Goal: Transaction & Acquisition: Purchase product/service

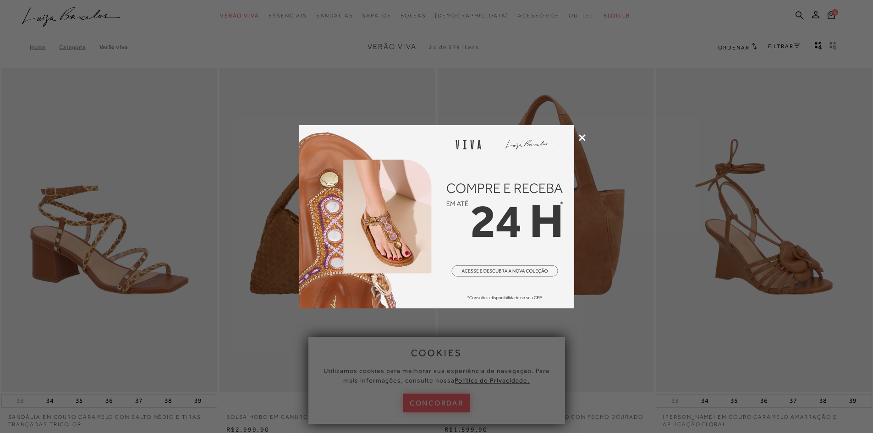
click at [582, 135] on icon at bounding box center [581, 137] width 7 height 7
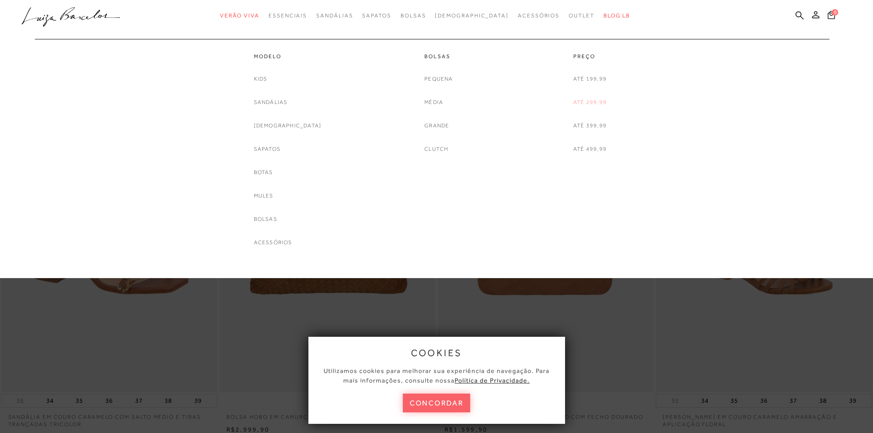
click at [575, 101] on link "Até 299,99" at bounding box center [589, 103] width 33 height 10
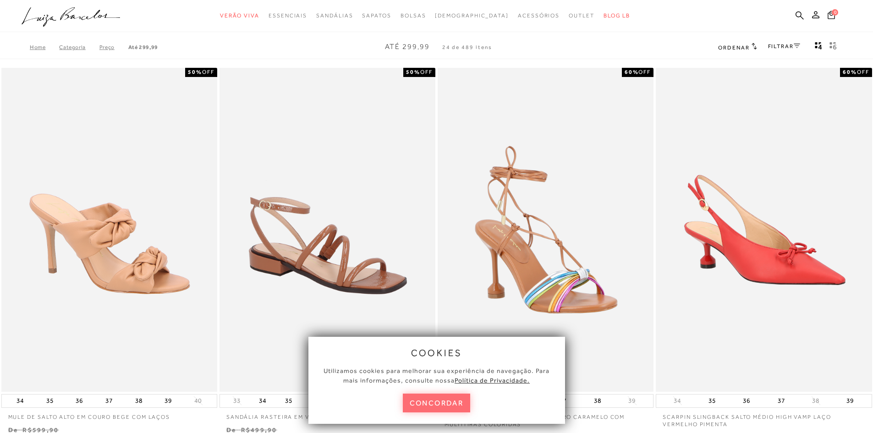
click at [442, 403] on button "concordar" at bounding box center [437, 402] width 68 height 19
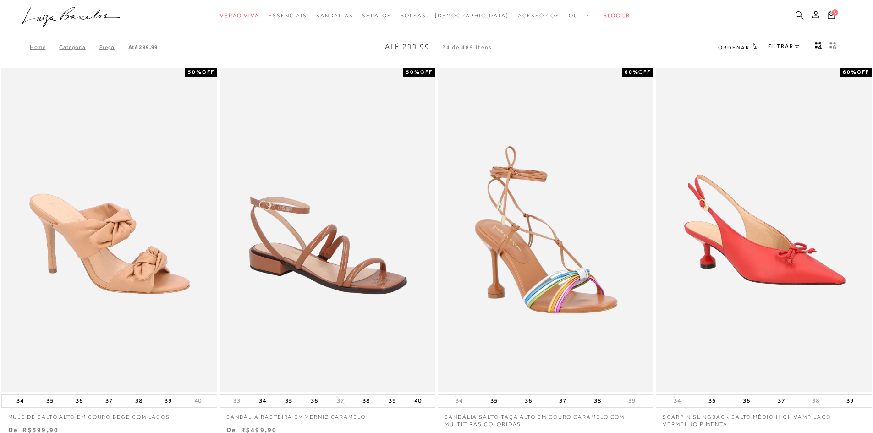
click at [799, 45] on icon at bounding box center [796, 46] width 6 height 5
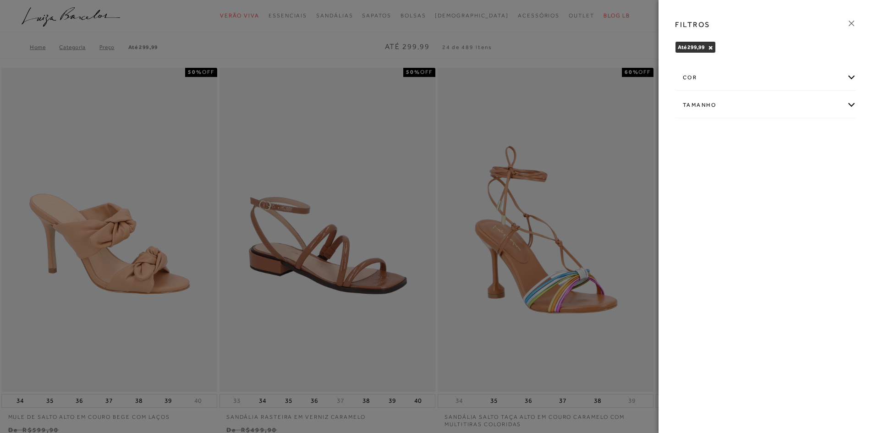
click at [693, 109] on div "Tamanho" at bounding box center [765, 105] width 180 height 24
click at [792, 159] on span "35" at bounding box center [791, 158] width 13 height 7
click at [792, 159] on input "35" at bounding box center [787, 160] width 9 height 9
checkbox input "true"
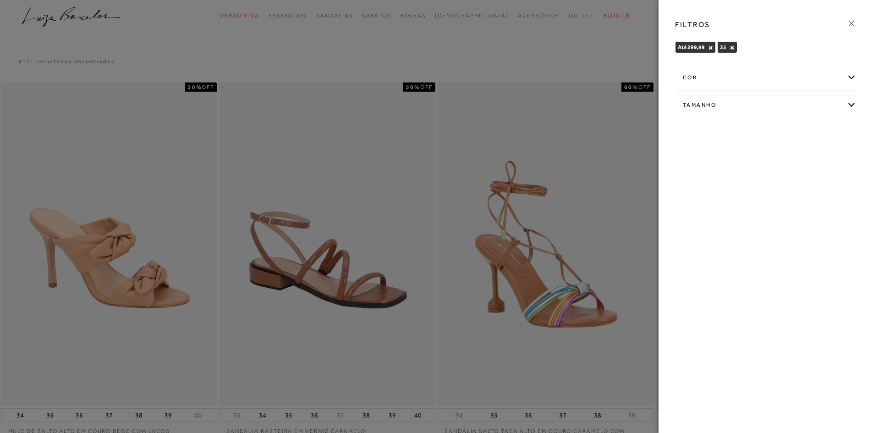
click at [850, 22] on icon at bounding box center [851, 23] width 10 height 10
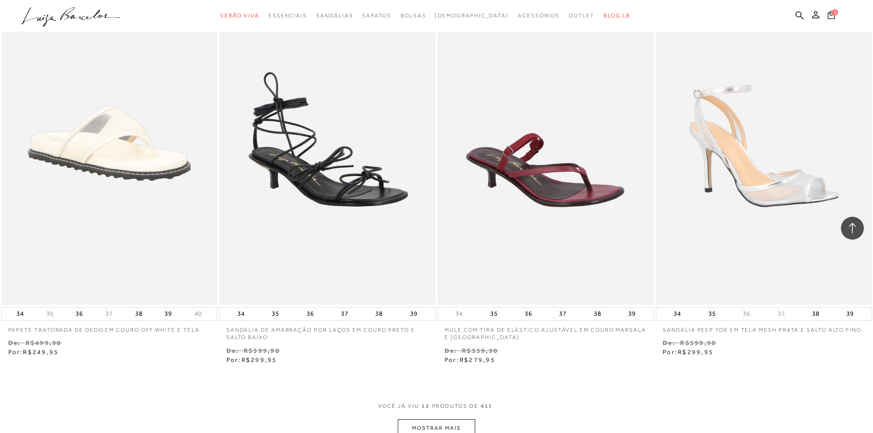
scroll to position [1053, 0]
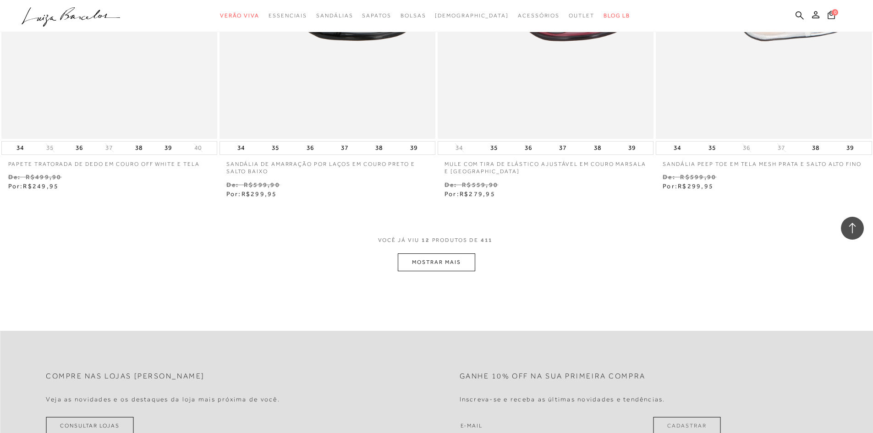
click at [414, 266] on button "MOSTRAR MAIS" at bounding box center [436, 262] width 77 height 18
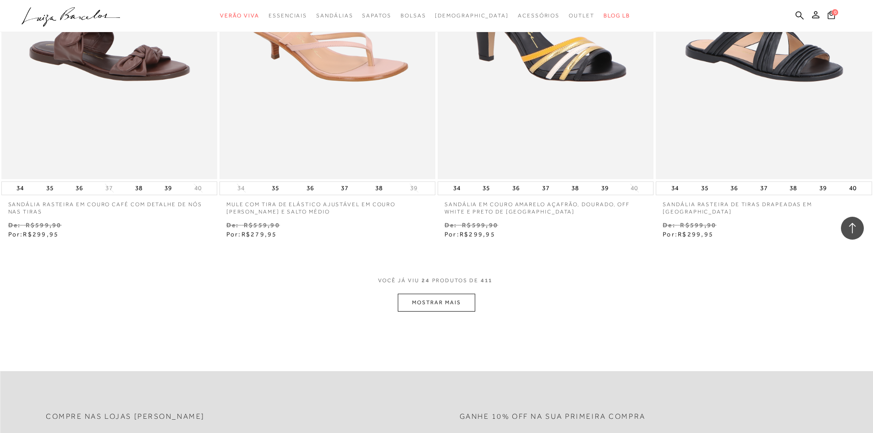
scroll to position [2198, 0]
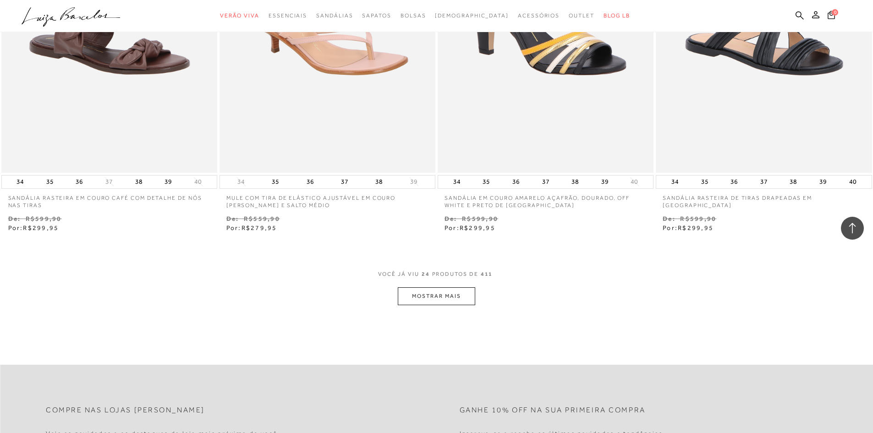
click at [428, 299] on button "MOSTRAR MAIS" at bounding box center [436, 296] width 77 height 18
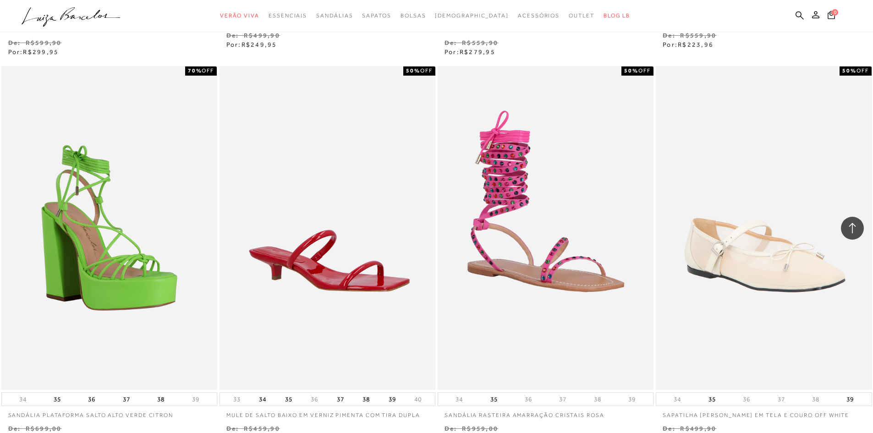
scroll to position [3435, 0]
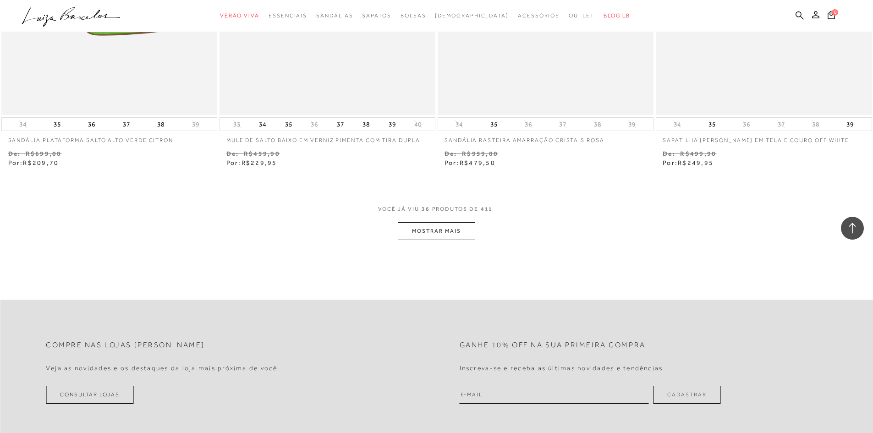
click at [438, 232] on button "MOSTRAR MAIS" at bounding box center [436, 231] width 77 height 18
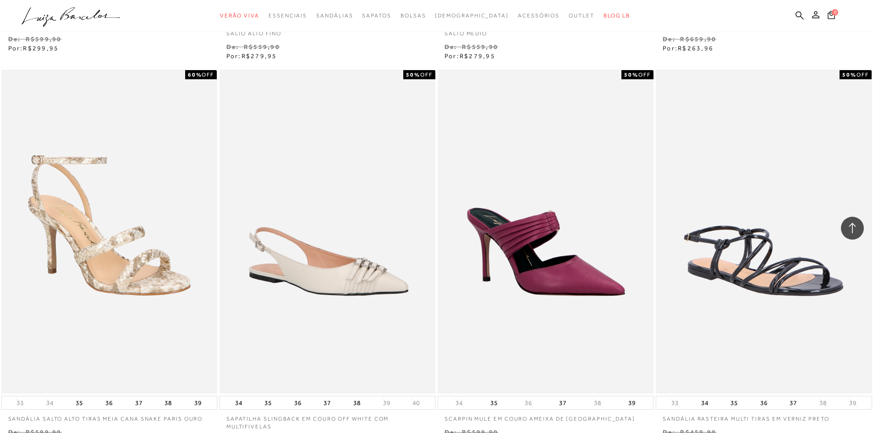
scroll to position [4489, 0]
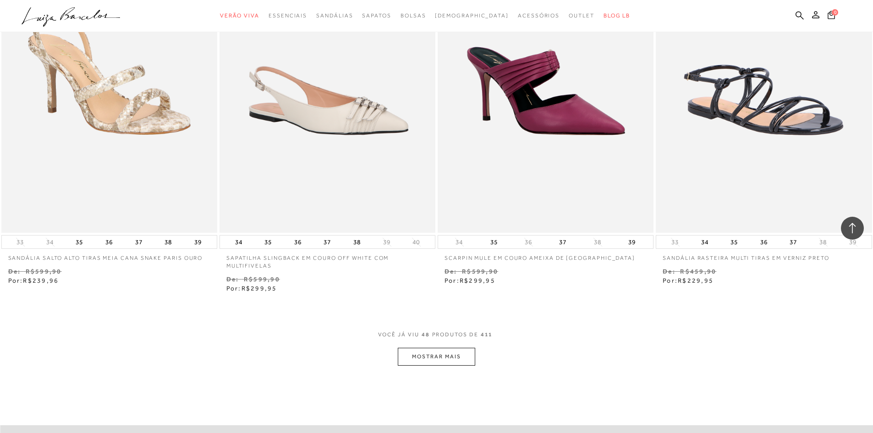
click at [420, 362] on button "MOSTRAR MAIS" at bounding box center [436, 357] width 77 height 18
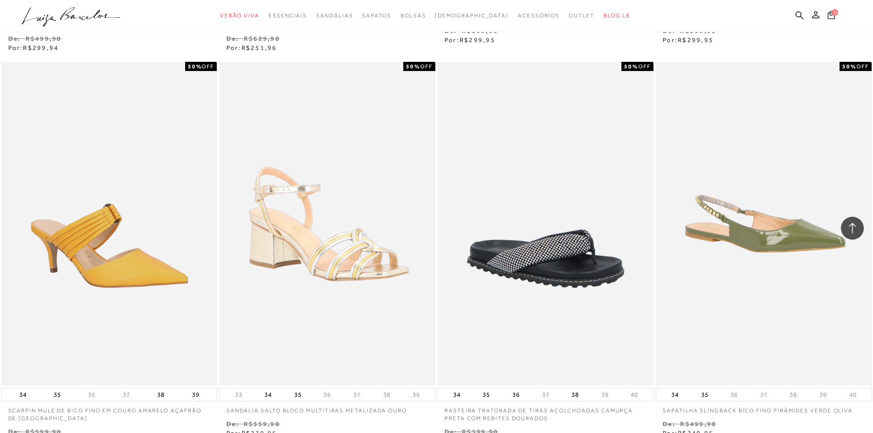
scroll to position [5634, 0]
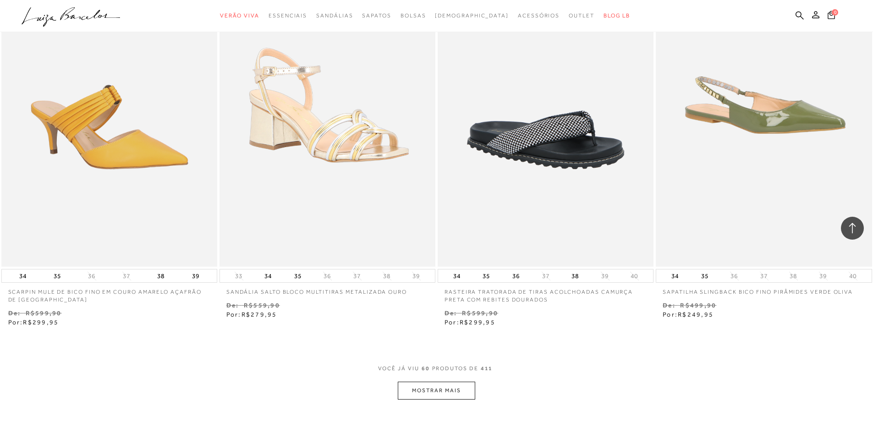
click at [428, 398] on button "MOSTRAR MAIS" at bounding box center [436, 391] width 77 height 18
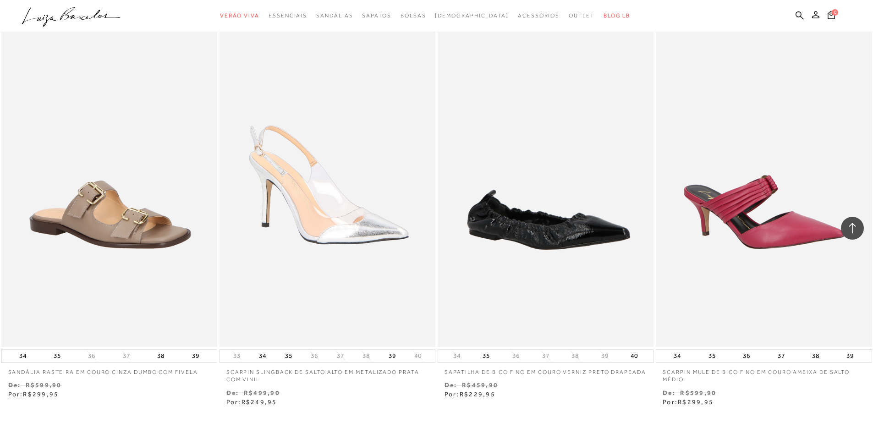
scroll to position [6916, 0]
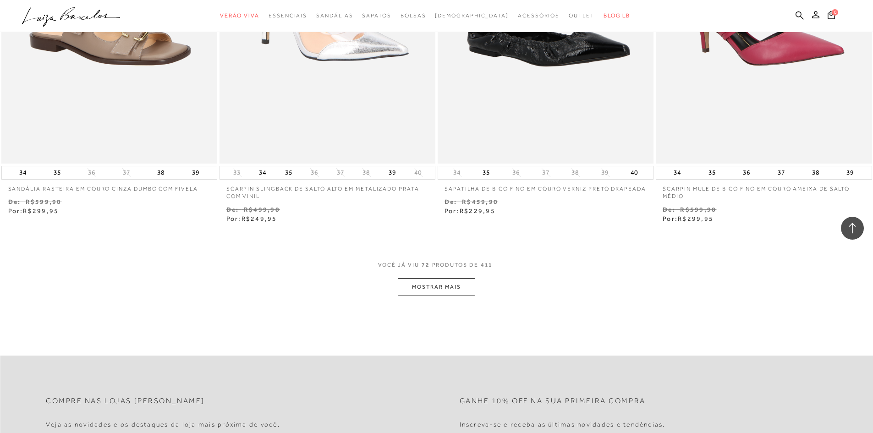
click at [440, 286] on button "MOSTRAR MAIS" at bounding box center [436, 287] width 77 height 18
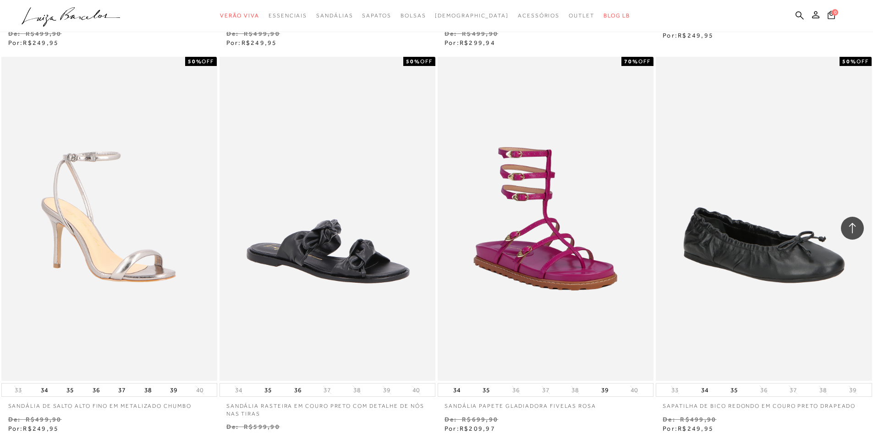
scroll to position [8107, 0]
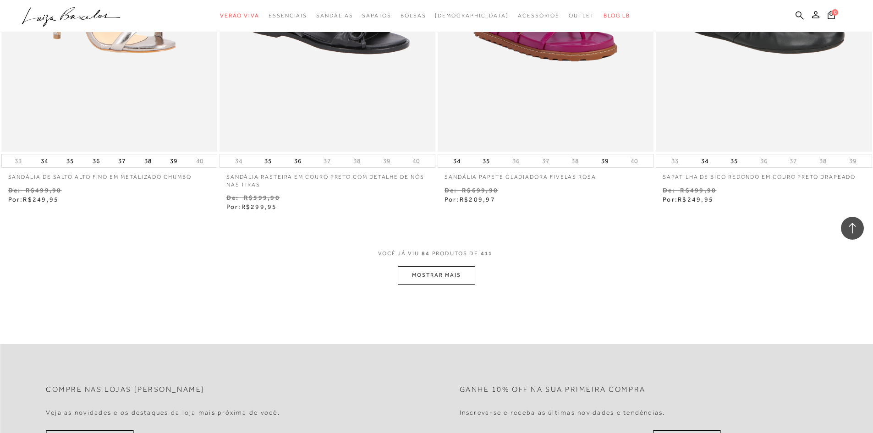
click at [428, 276] on button "MOSTRAR MAIS" at bounding box center [436, 275] width 77 height 18
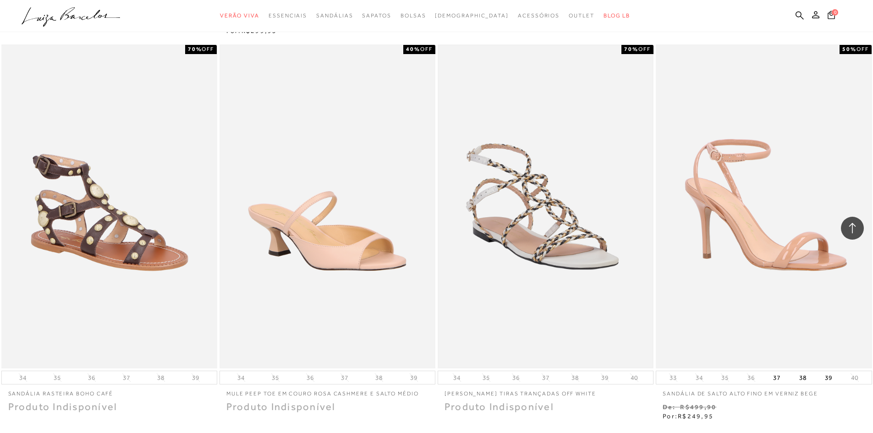
scroll to position [9160, 0]
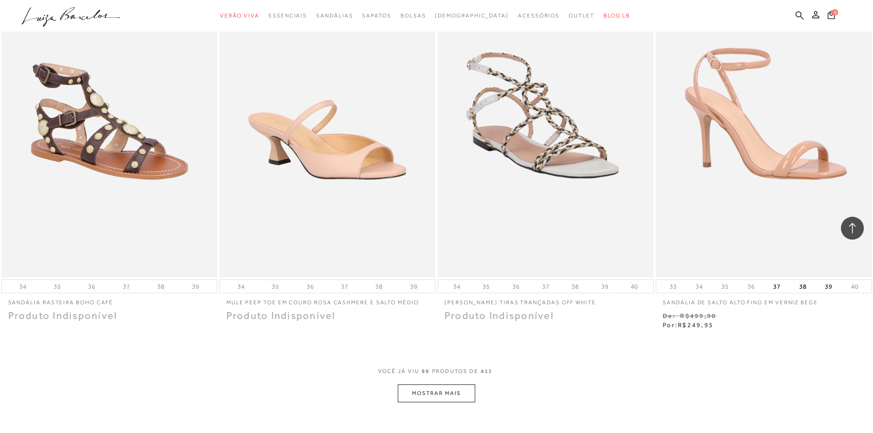
click at [447, 396] on button "MOSTRAR MAIS" at bounding box center [436, 393] width 77 height 18
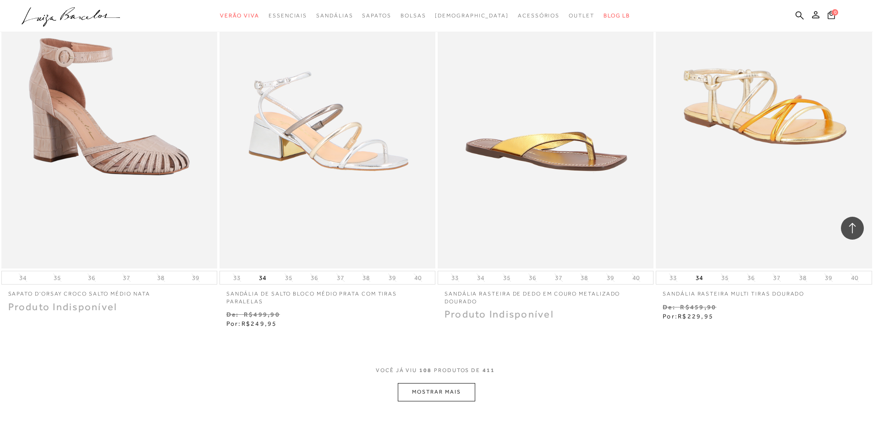
scroll to position [10443, 0]
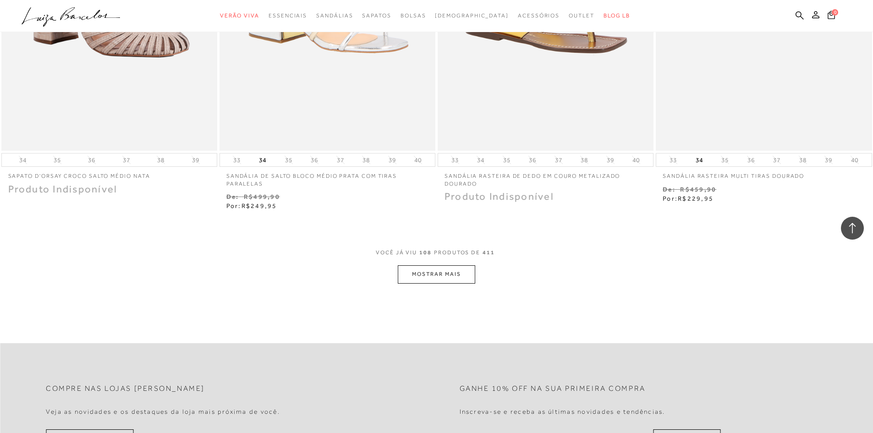
click at [423, 276] on button "MOSTRAR MAIS" at bounding box center [436, 274] width 77 height 18
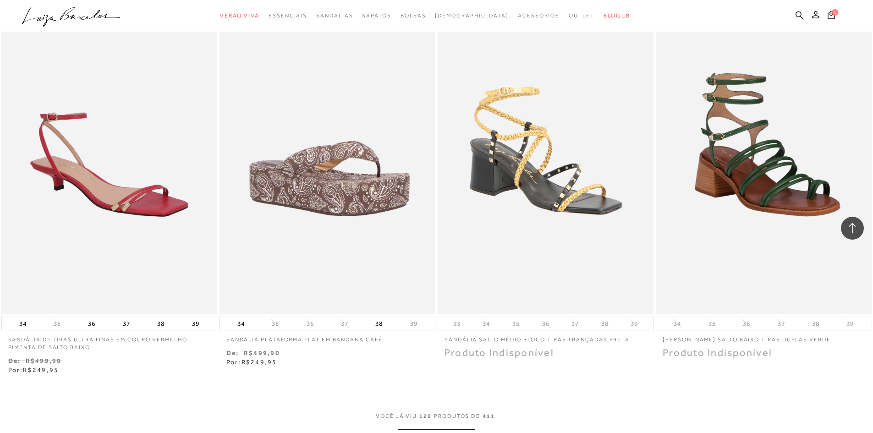
scroll to position [11679, 0]
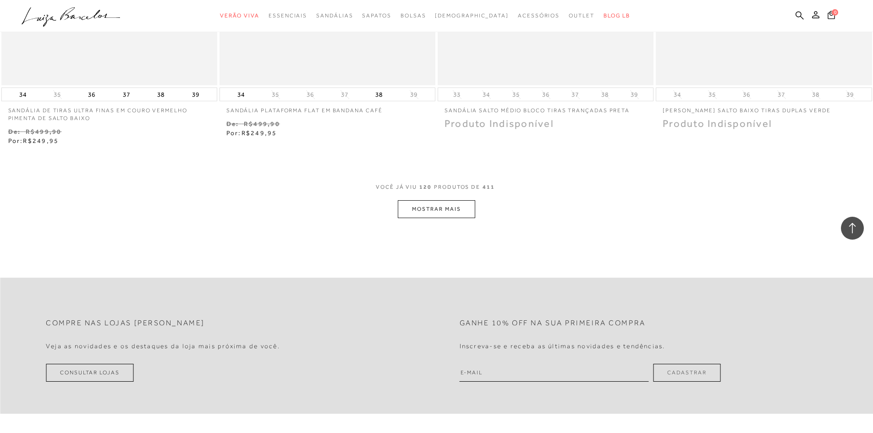
click at [426, 210] on button "MOSTRAR MAIS" at bounding box center [436, 209] width 77 height 18
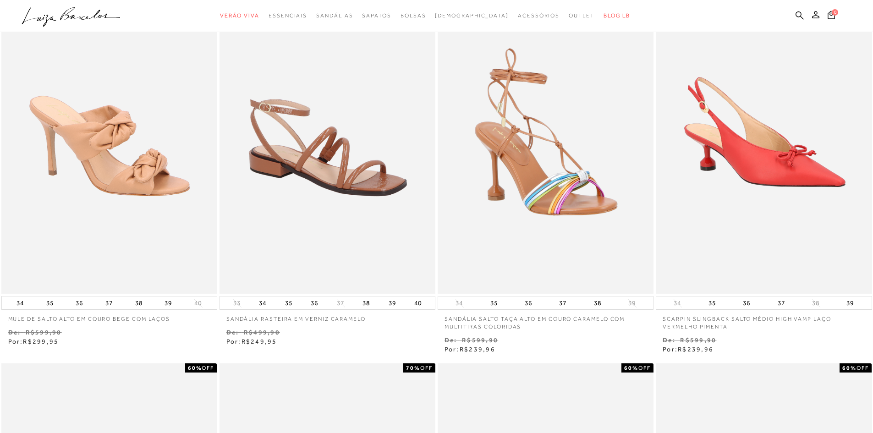
scroll to position [0, 0]
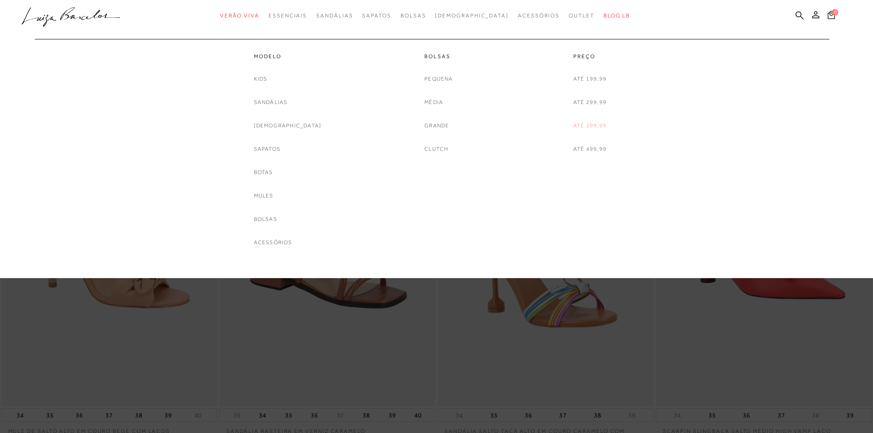
click at [582, 123] on link "Até 399,99" at bounding box center [589, 126] width 33 height 10
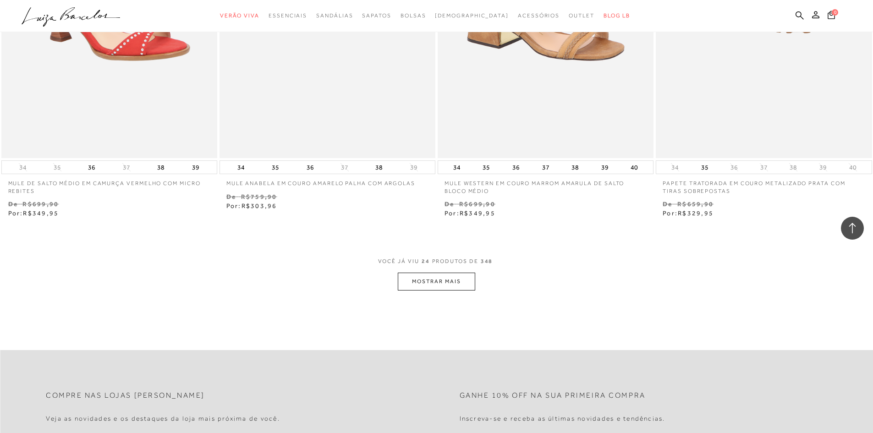
scroll to position [2427, 0]
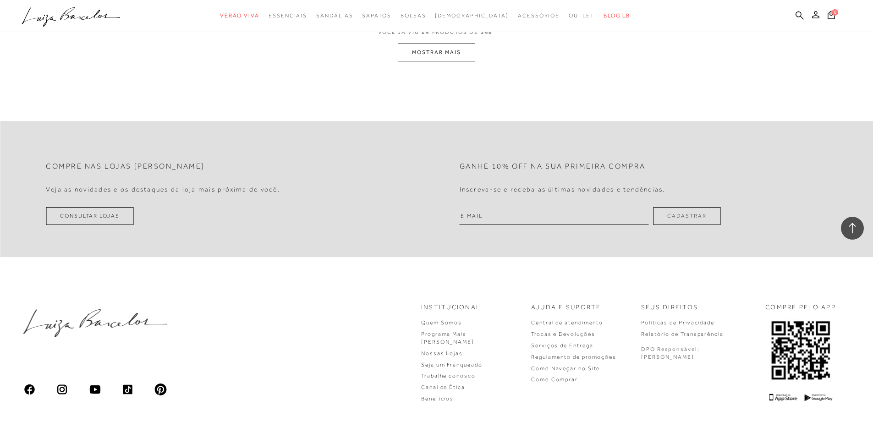
click at [445, 49] on button "MOSTRAR MAIS" at bounding box center [436, 53] width 77 height 18
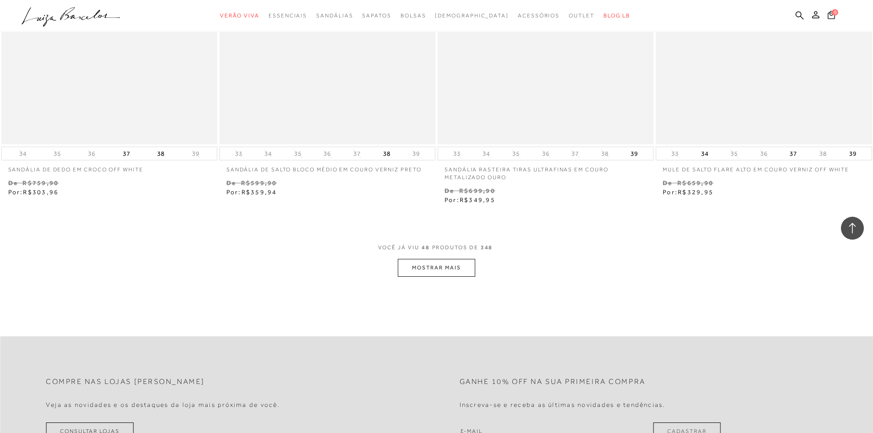
scroll to position [4778, 0]
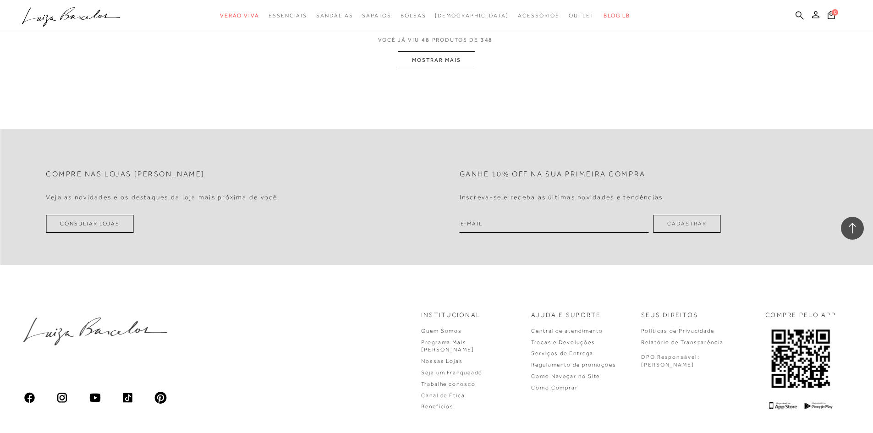
click at [425, 52] on button "MOSTRAR MAIS" at bounding box center [436, 60] width 77 height 18
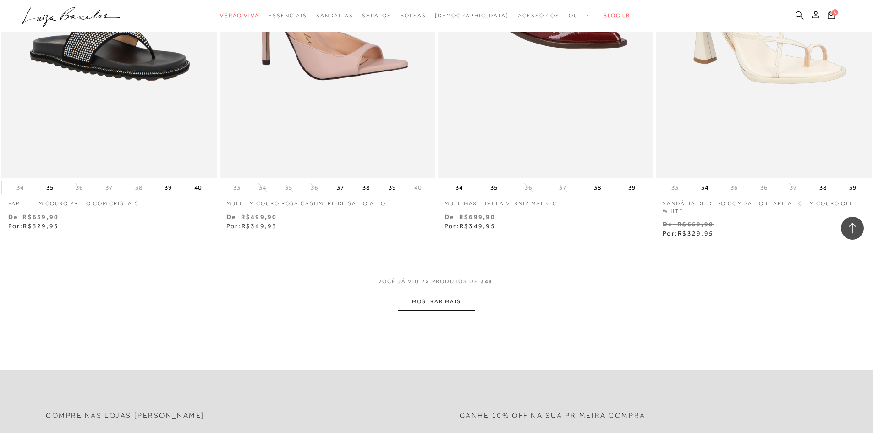
scroll to position [7157, 0]
